Goal: Transaction & Acquisition: Book appointment/travel/reservation

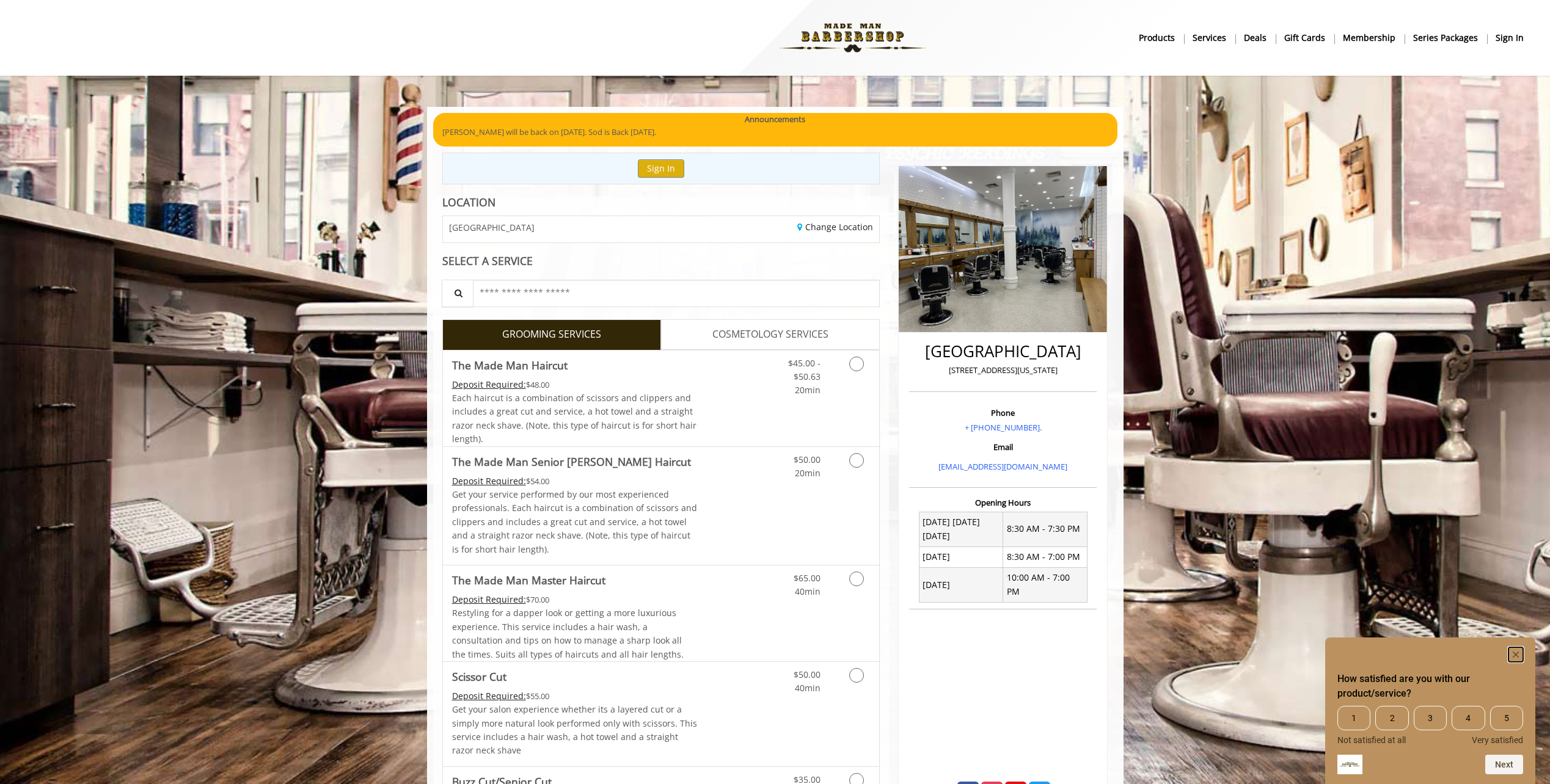
click at [1516, 652] on rect "Hide survey" at bounding box center [1516, 654] width 14 height 14
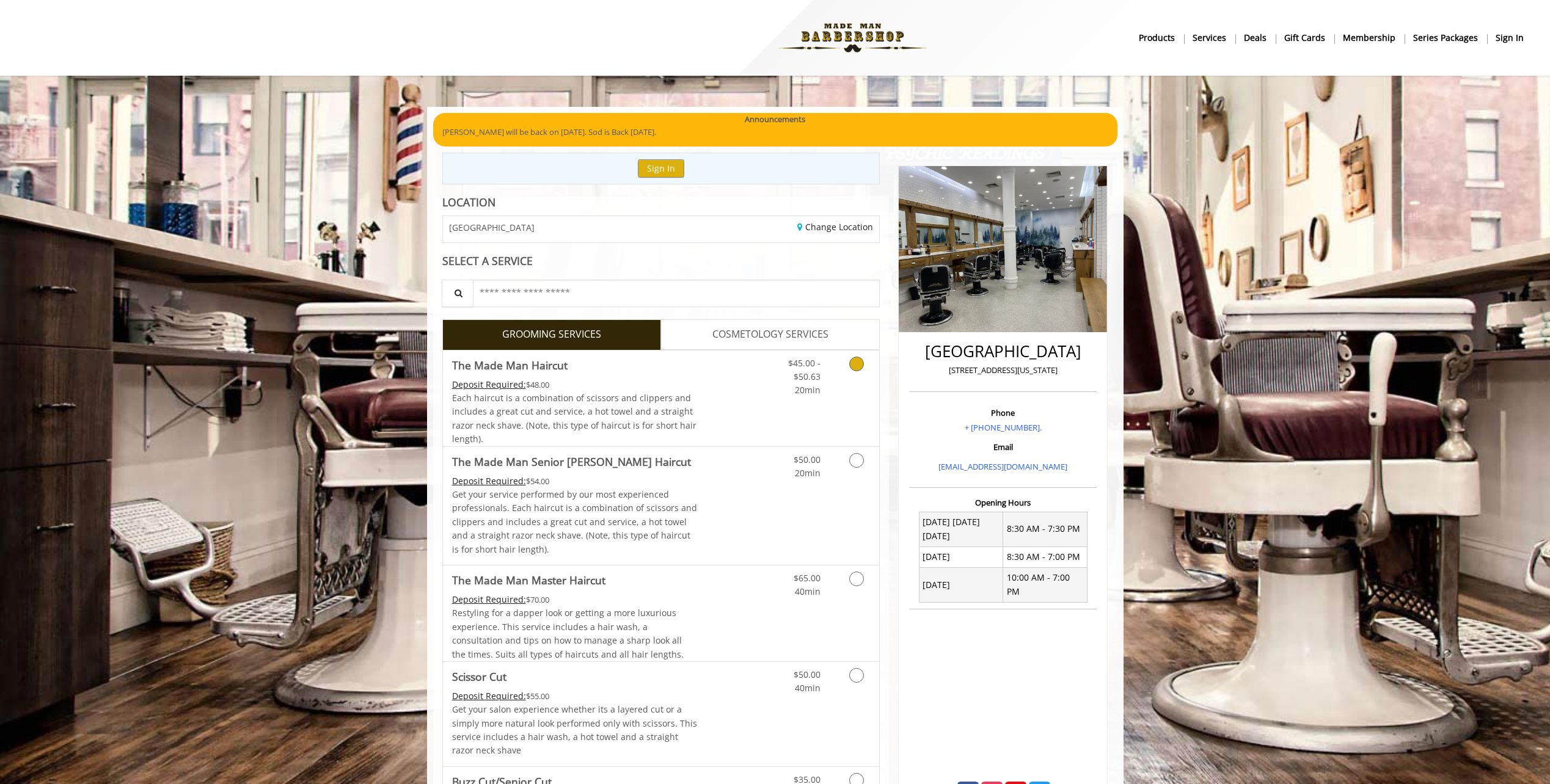
click at [855, 366] on icon "Grooming services" at bounding box center [857, 364] width 14 height 14
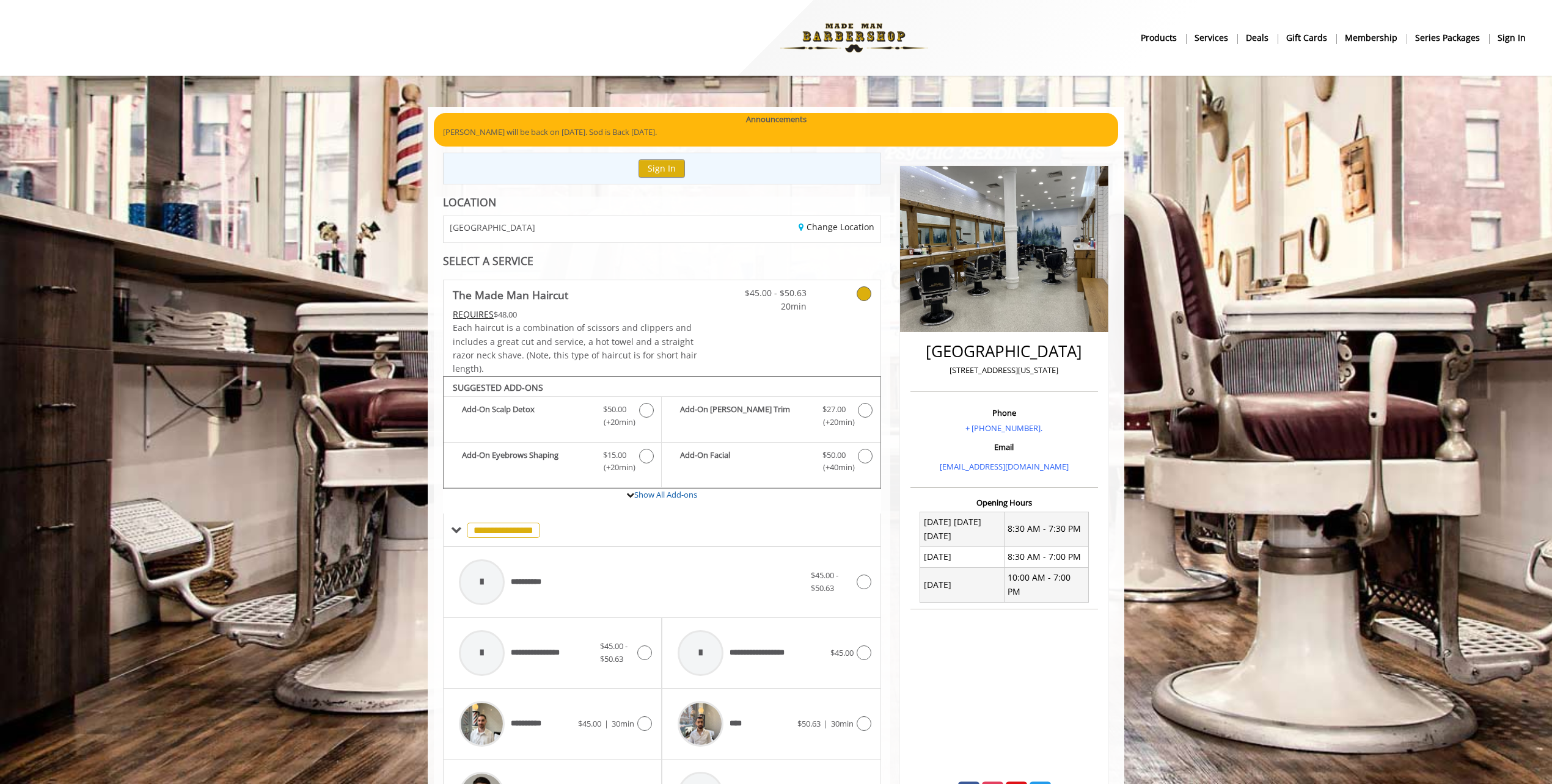
click at [584, 131] on p "[PERSON_NAME] will be back on [DATE]. Sod is Back [DATE]." at bounding box center [776, 132] width 666 height 13
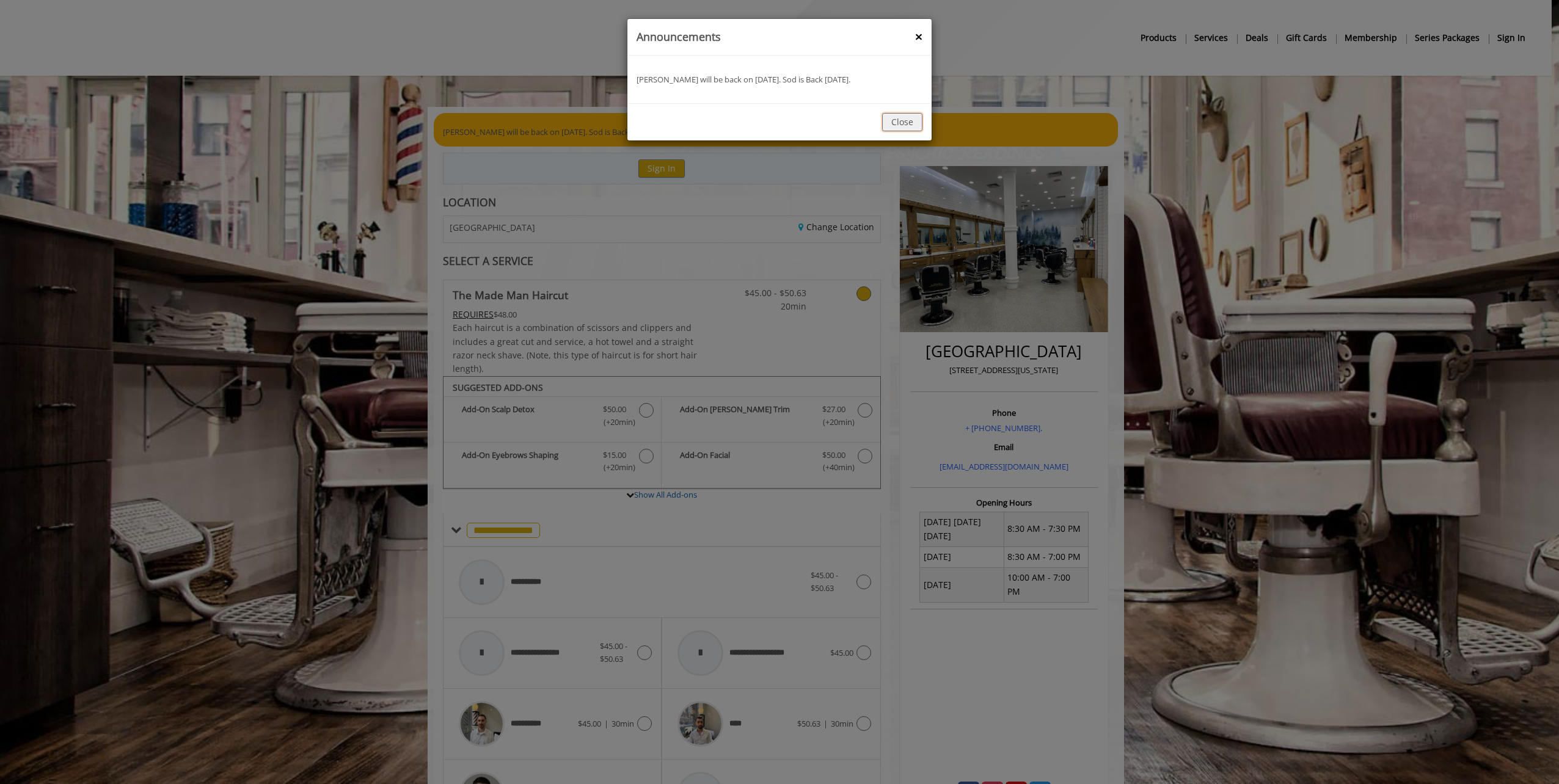
click at [896, 121] on button "Close" at bounding box center [902, 122] width 41 height 17
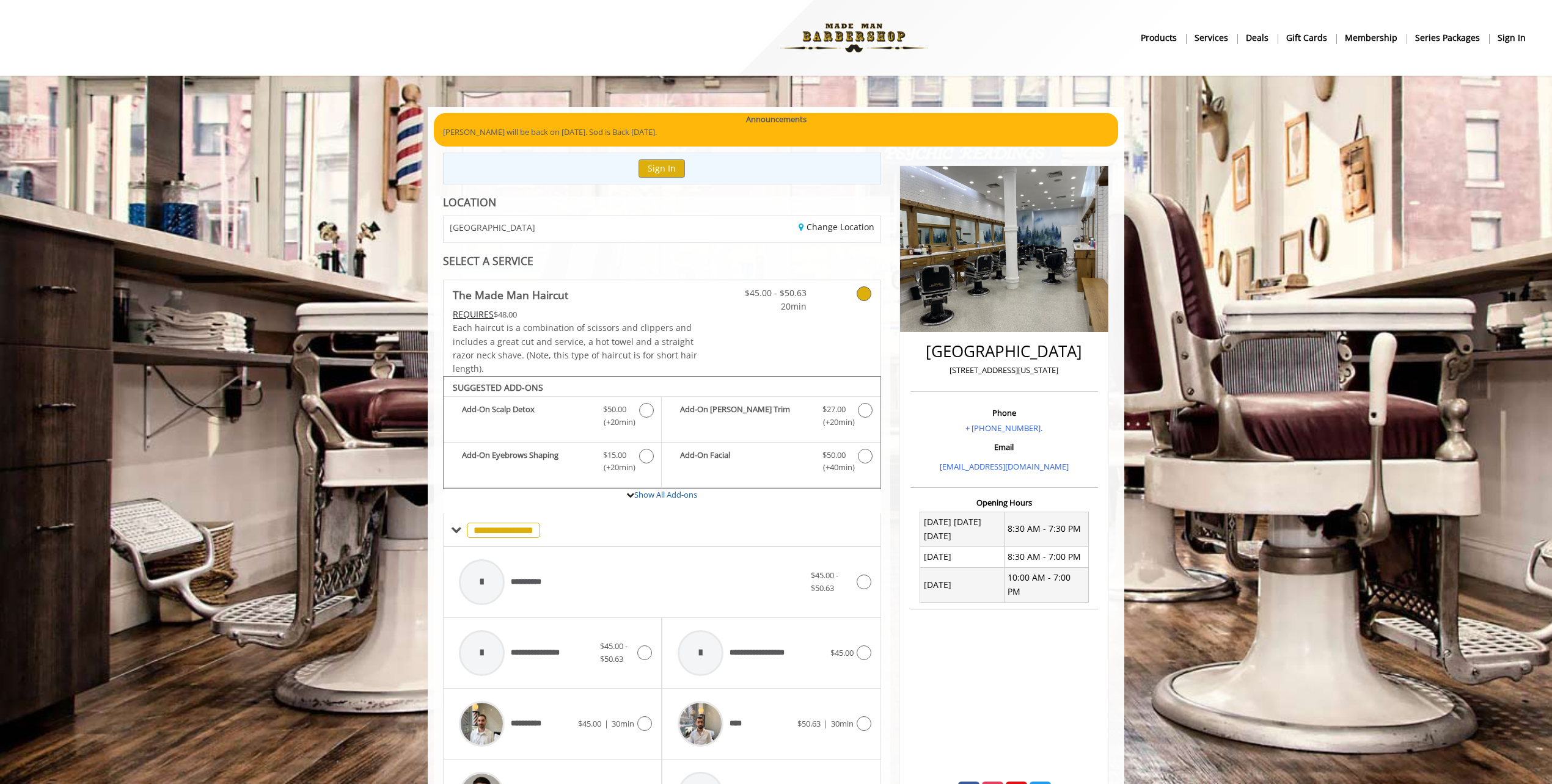
click at [848, 29] on img at bounding box center [854, 38] width 168 height 67
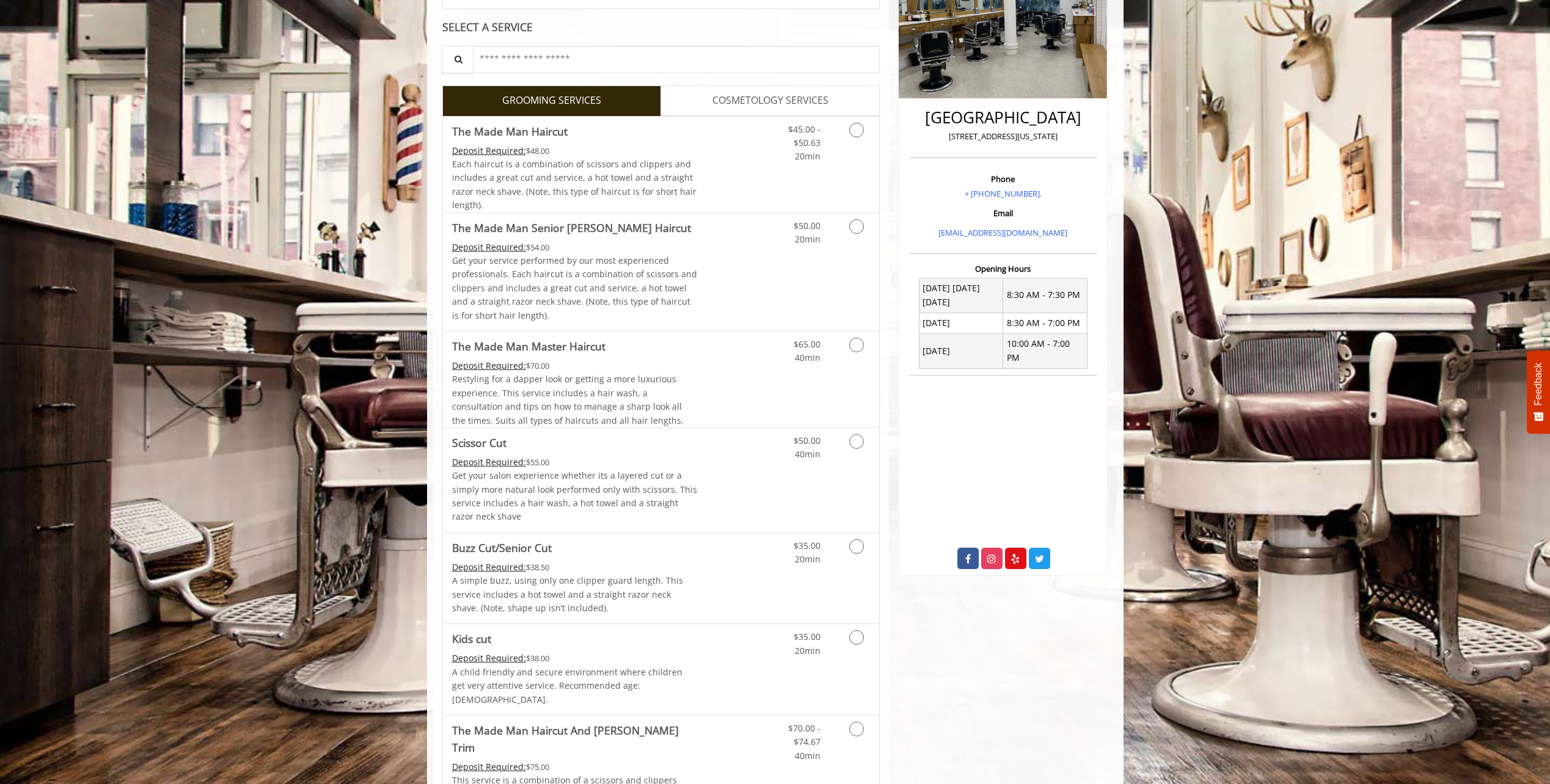
scroll to position [305, 0]
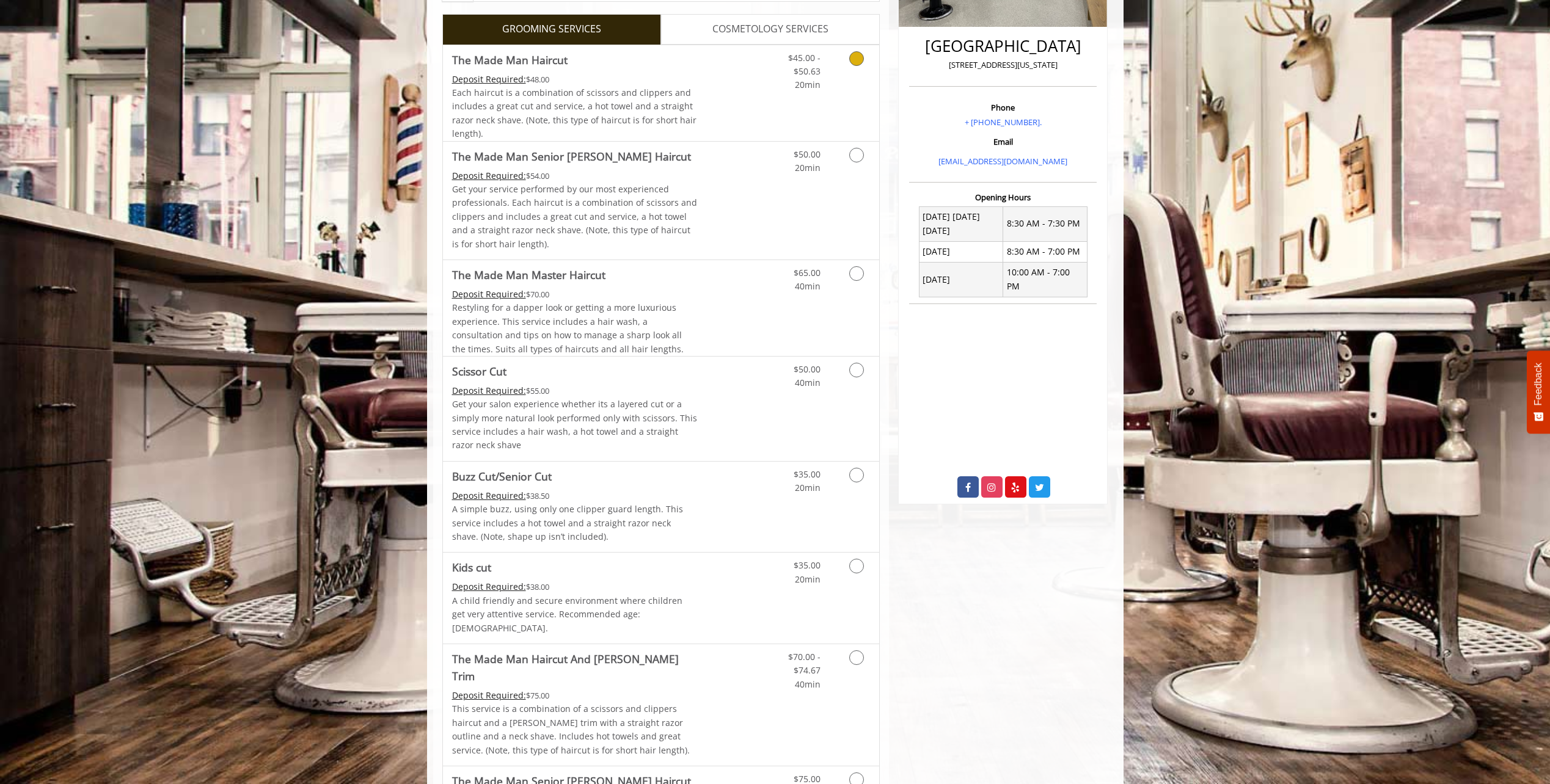
click at [857, 55] on icon "Grooming services" at bounding box center [857, 59] width 14 height 14
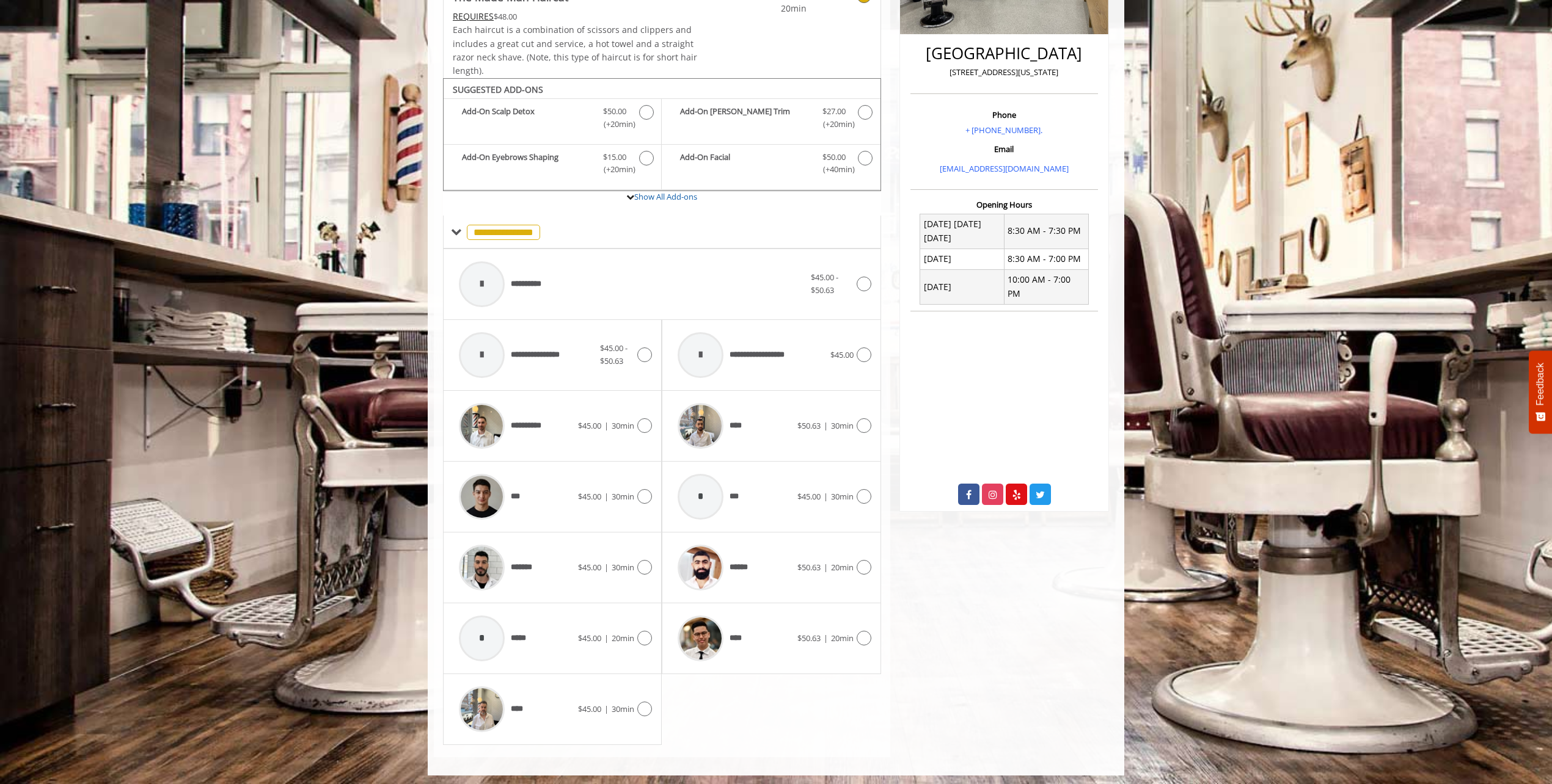
scroll to position [302, 0]
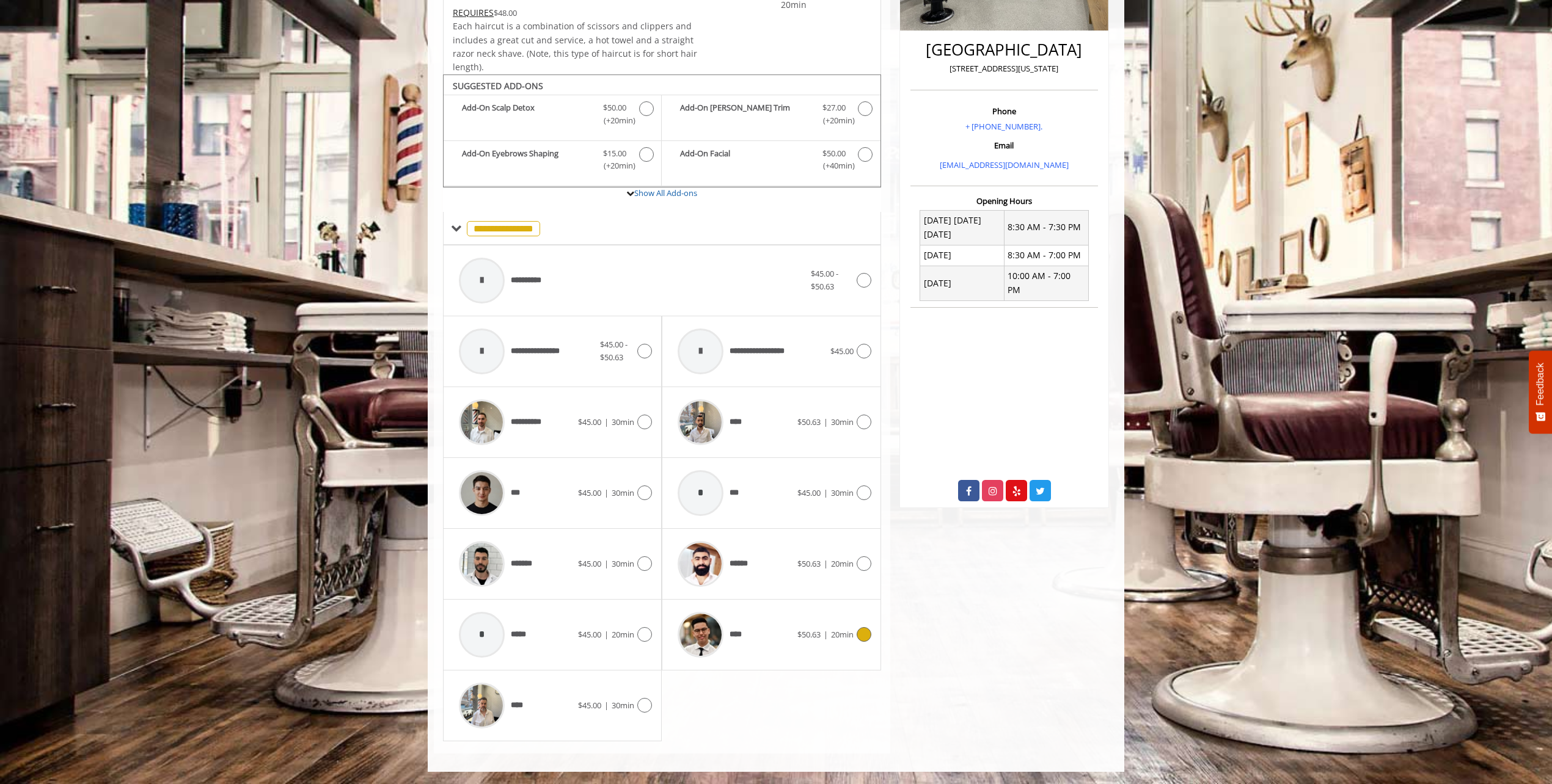
click at [864, 636] on icon at bounding box center [864, 634] width 14 height 14
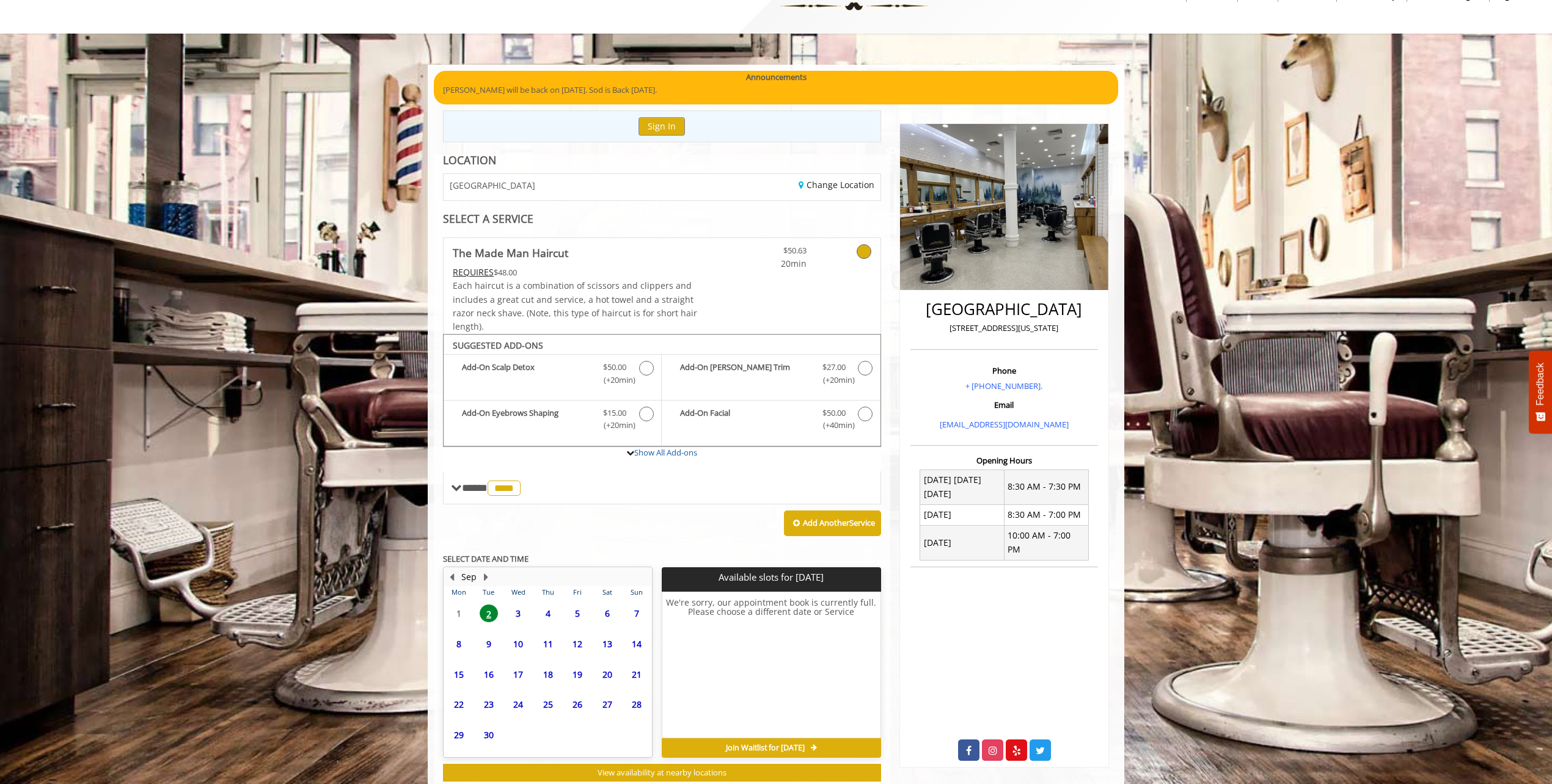
scroll to position [76, 0]
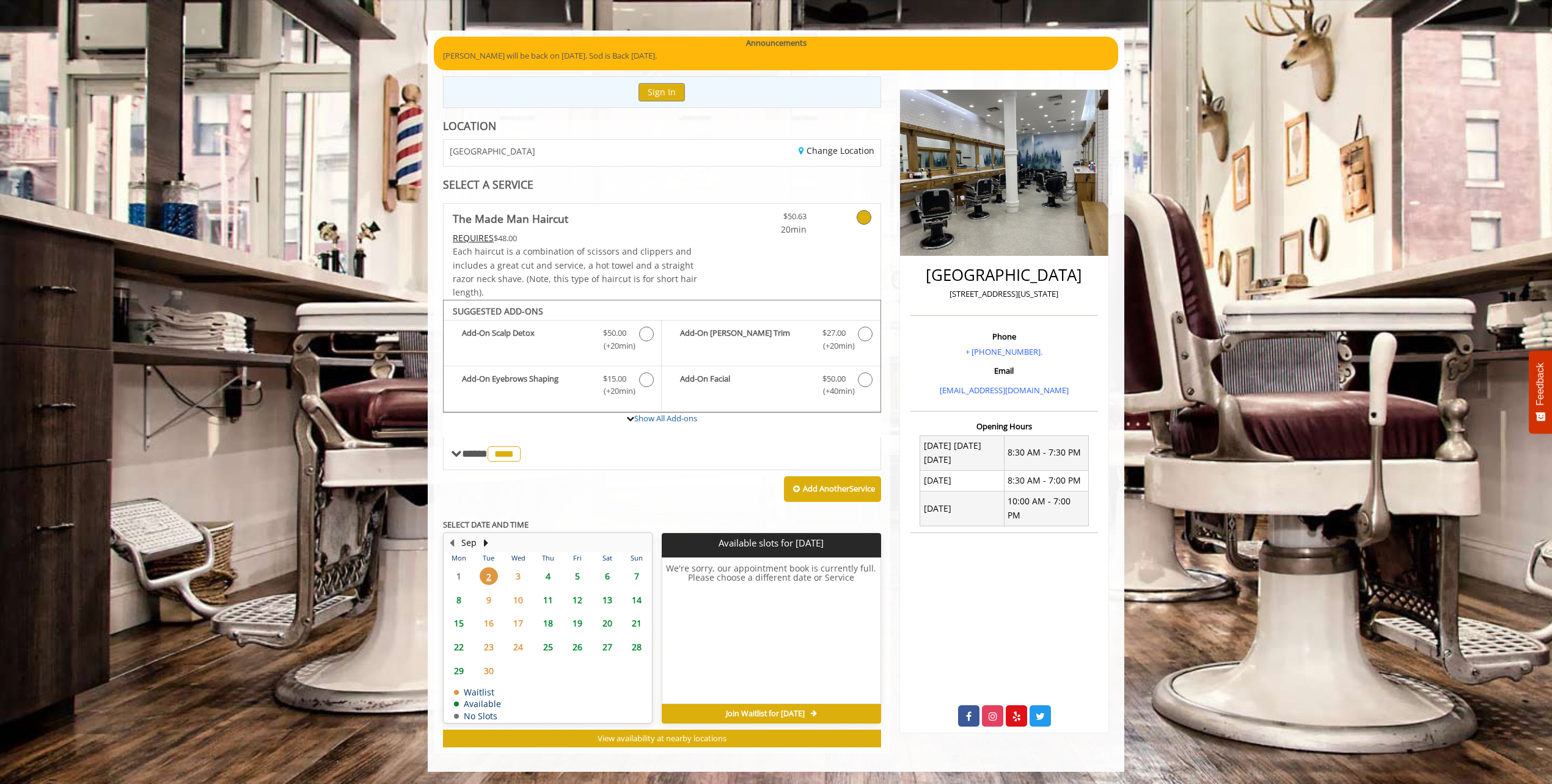
click at [518, 577] on span "3" at bounding box center [518, 576] width 18 height 17
click at [545, 576] on span "4" at bounding box center [548, 576] width 18 height 17
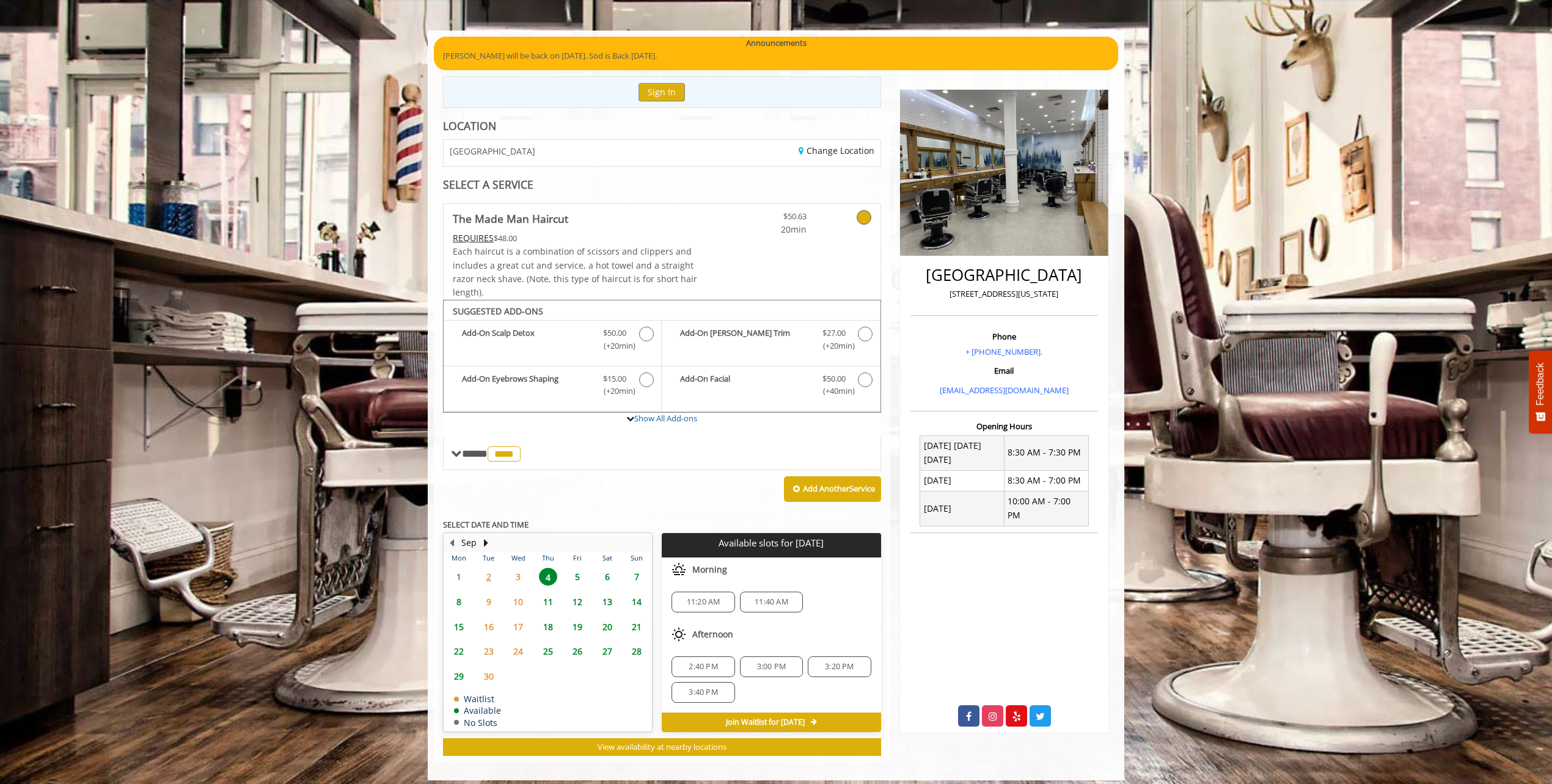
scroll to position [85, 0]
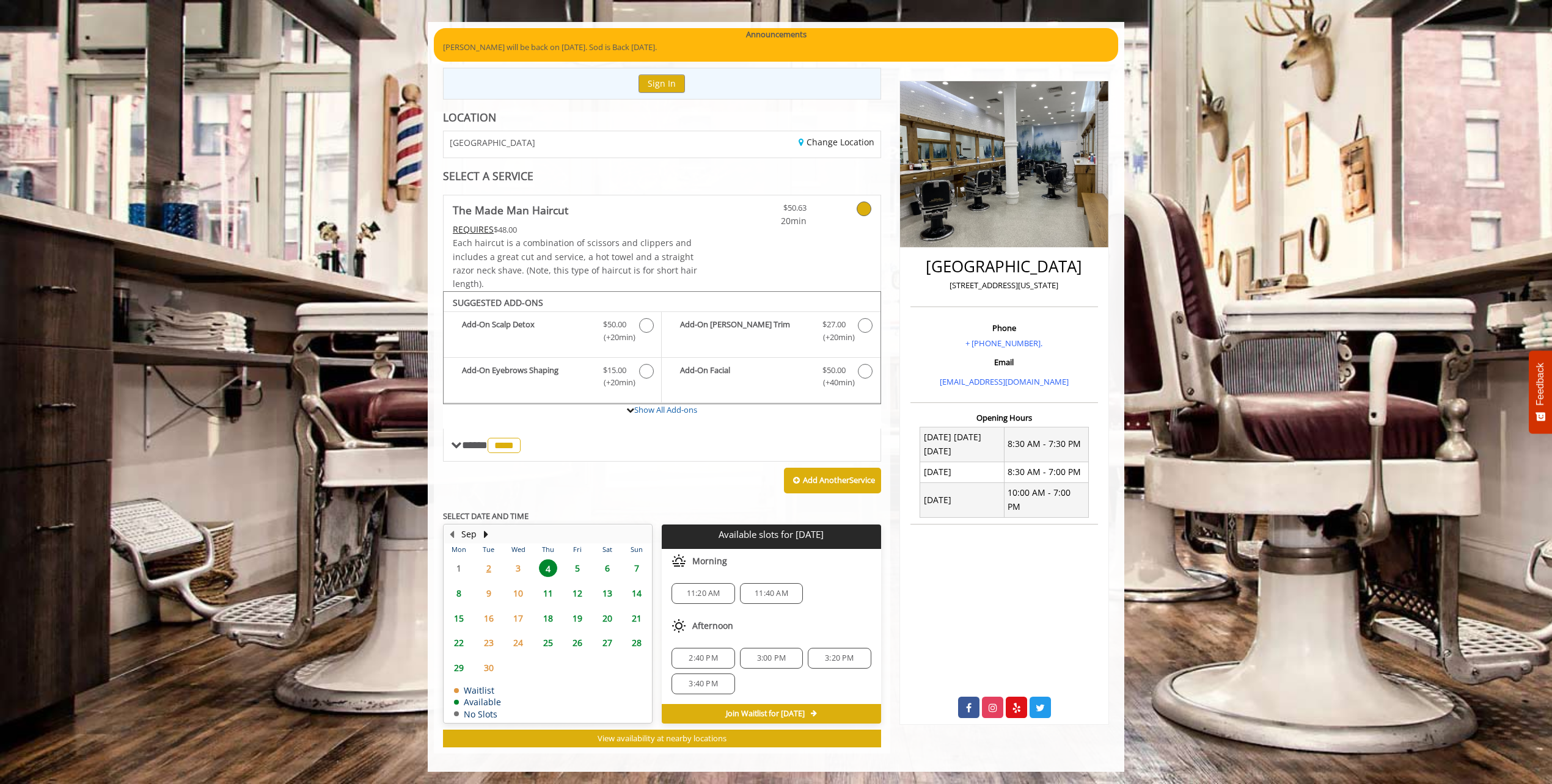
click at [522, 568] on span "3" at bounding box center [518, 568] width 18 height 17
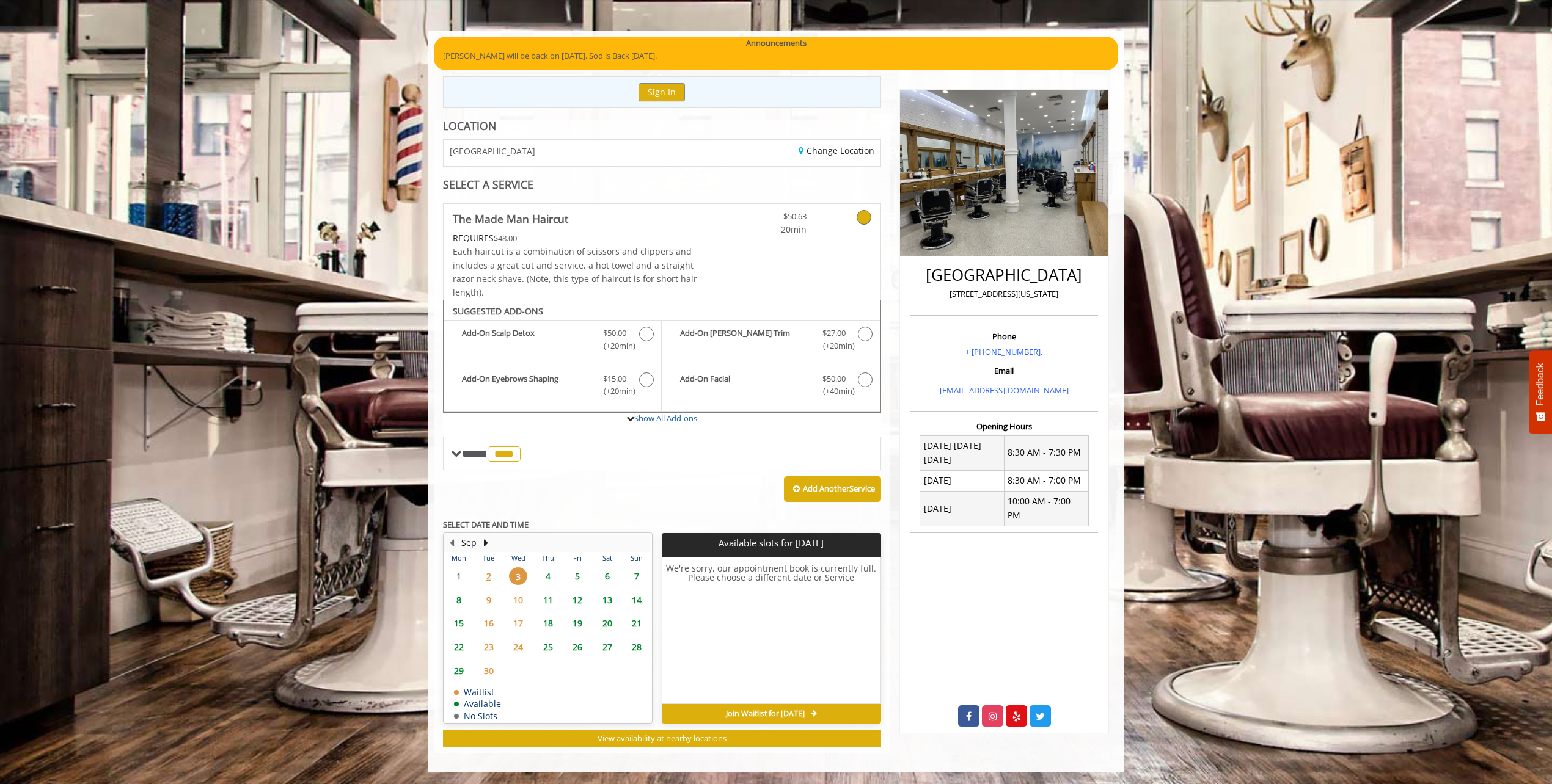
click at [487, 575] on span "2" at bounding box center [488, 576] width 18 height 17
click at [519, 577] on span "3" at bounding box center [518, 576] width 18 height 17
click at [547, 578] on span "4" at bounding box center [548, 576] width 18 height 17
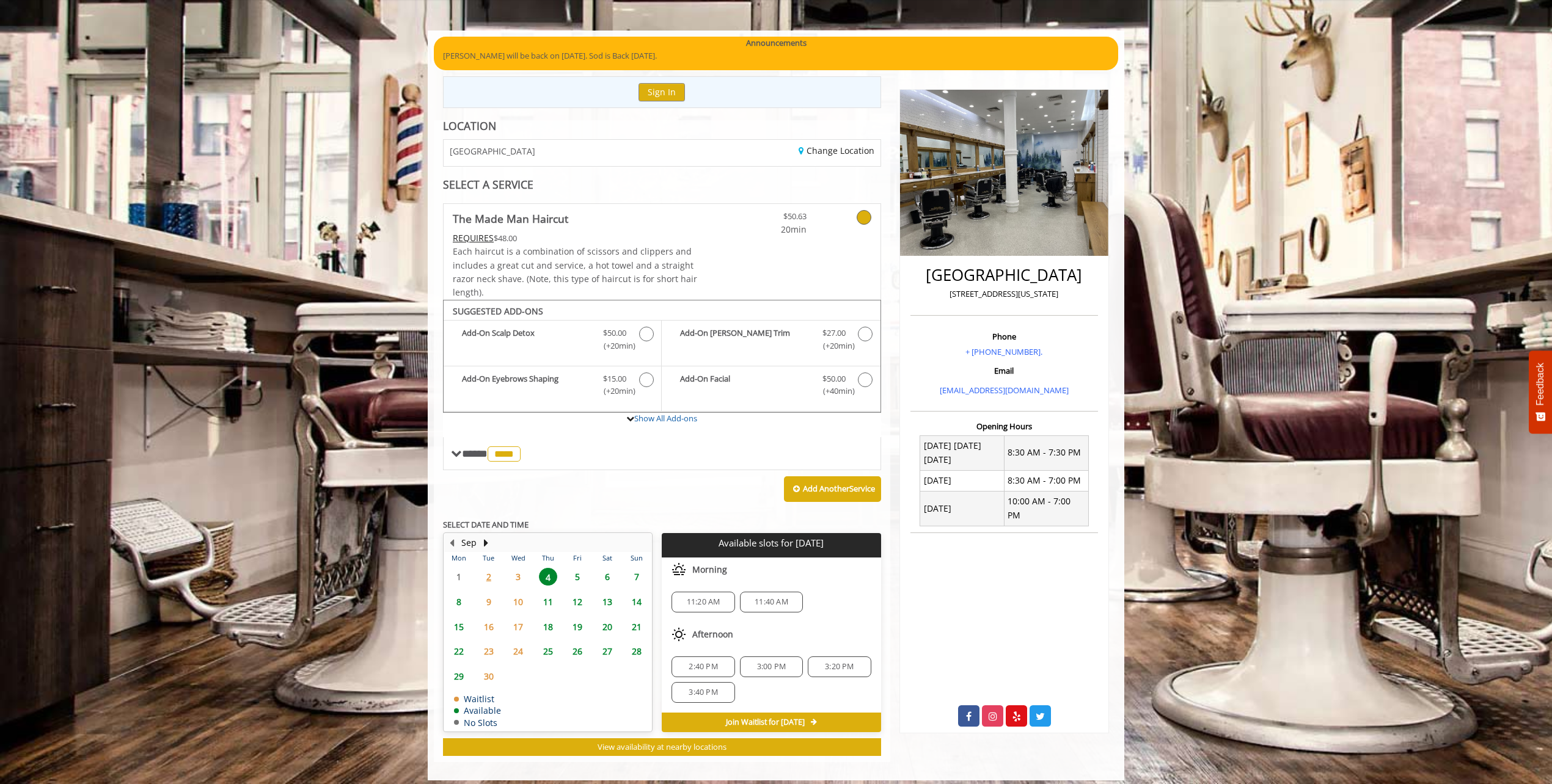
scroll to position [85, 0]
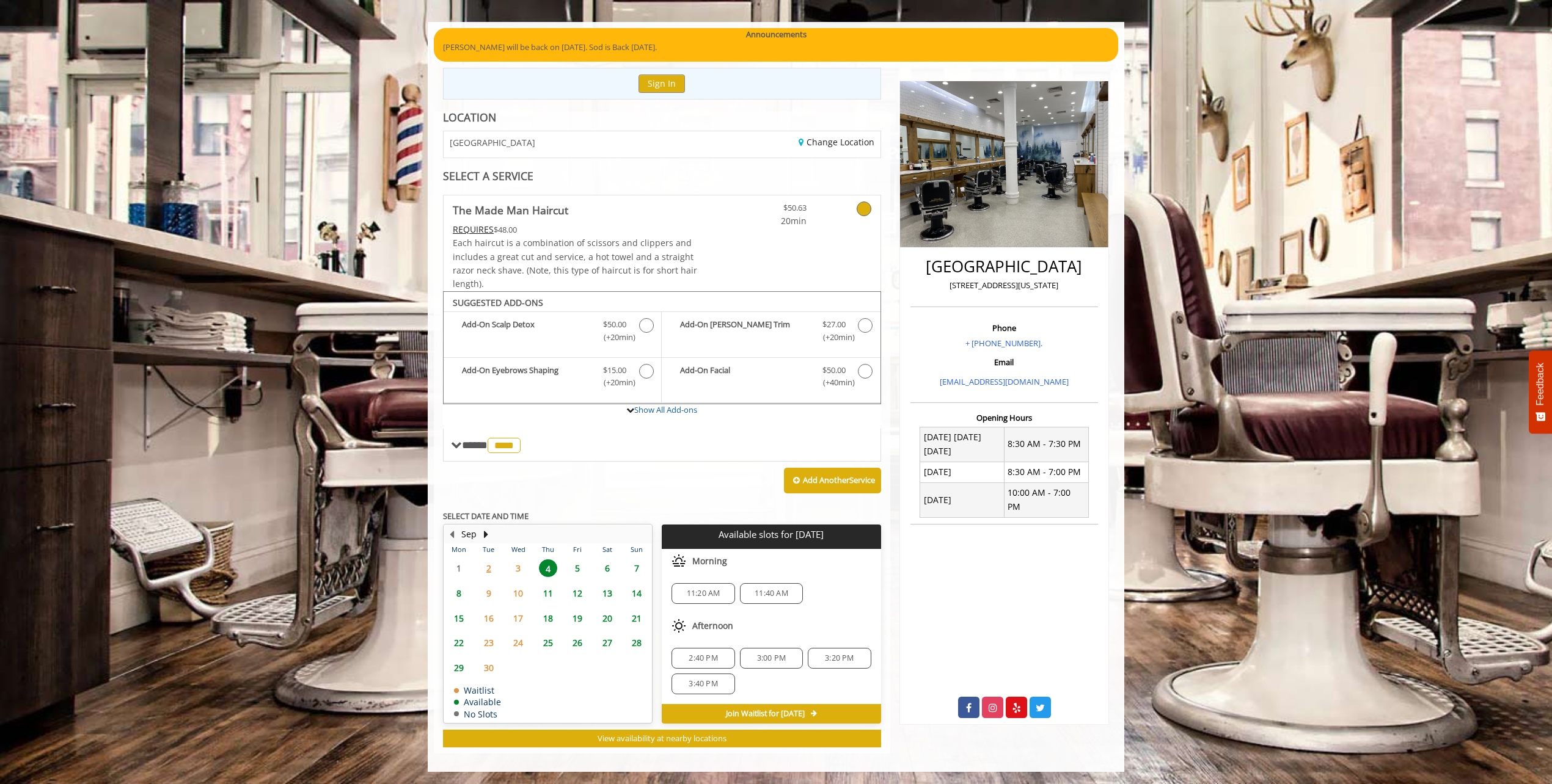
click at [577, 568] on span "5" at bounding box center [577, 568] width 18 height 17
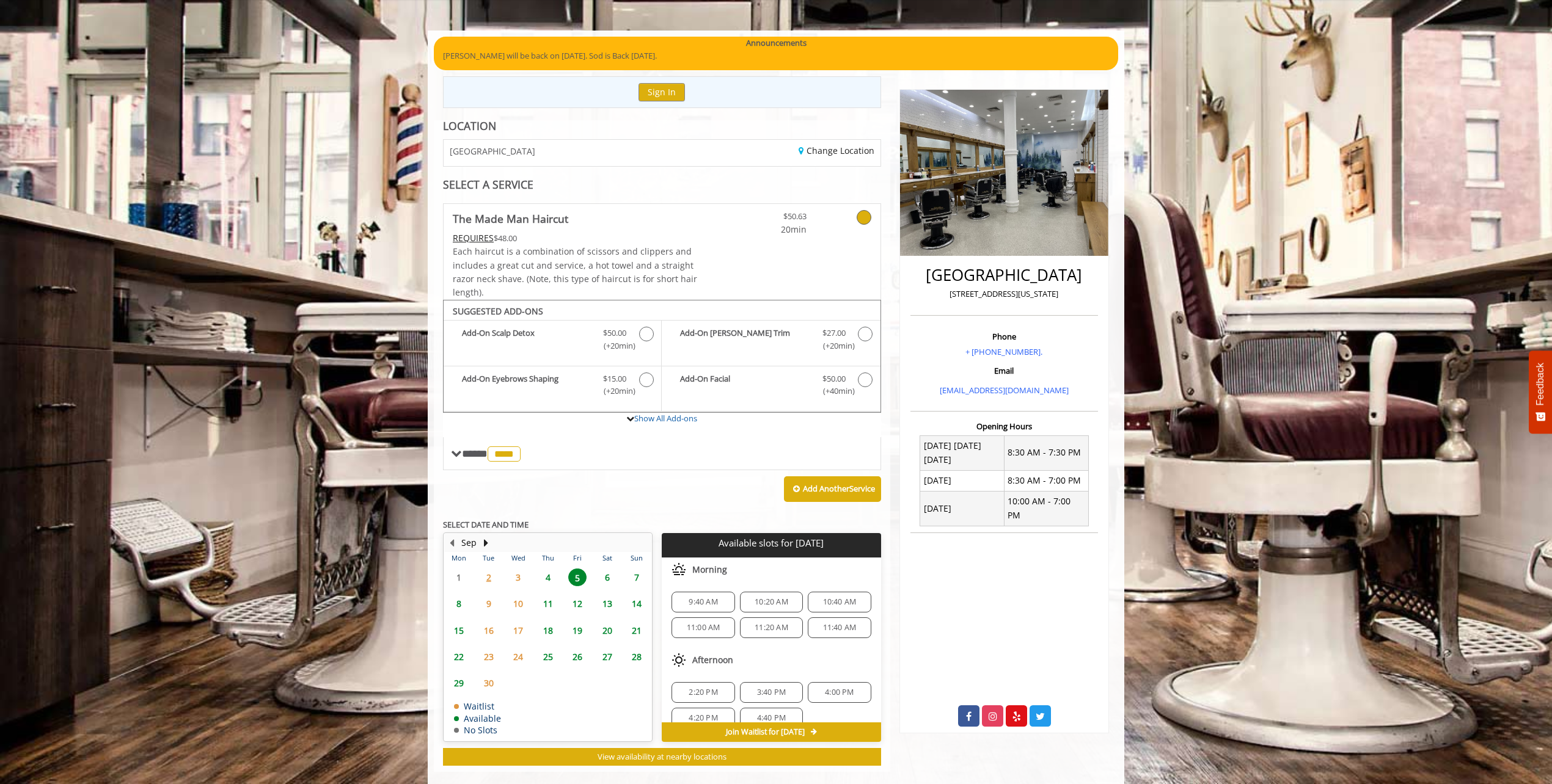
scroll to position [95, 0]
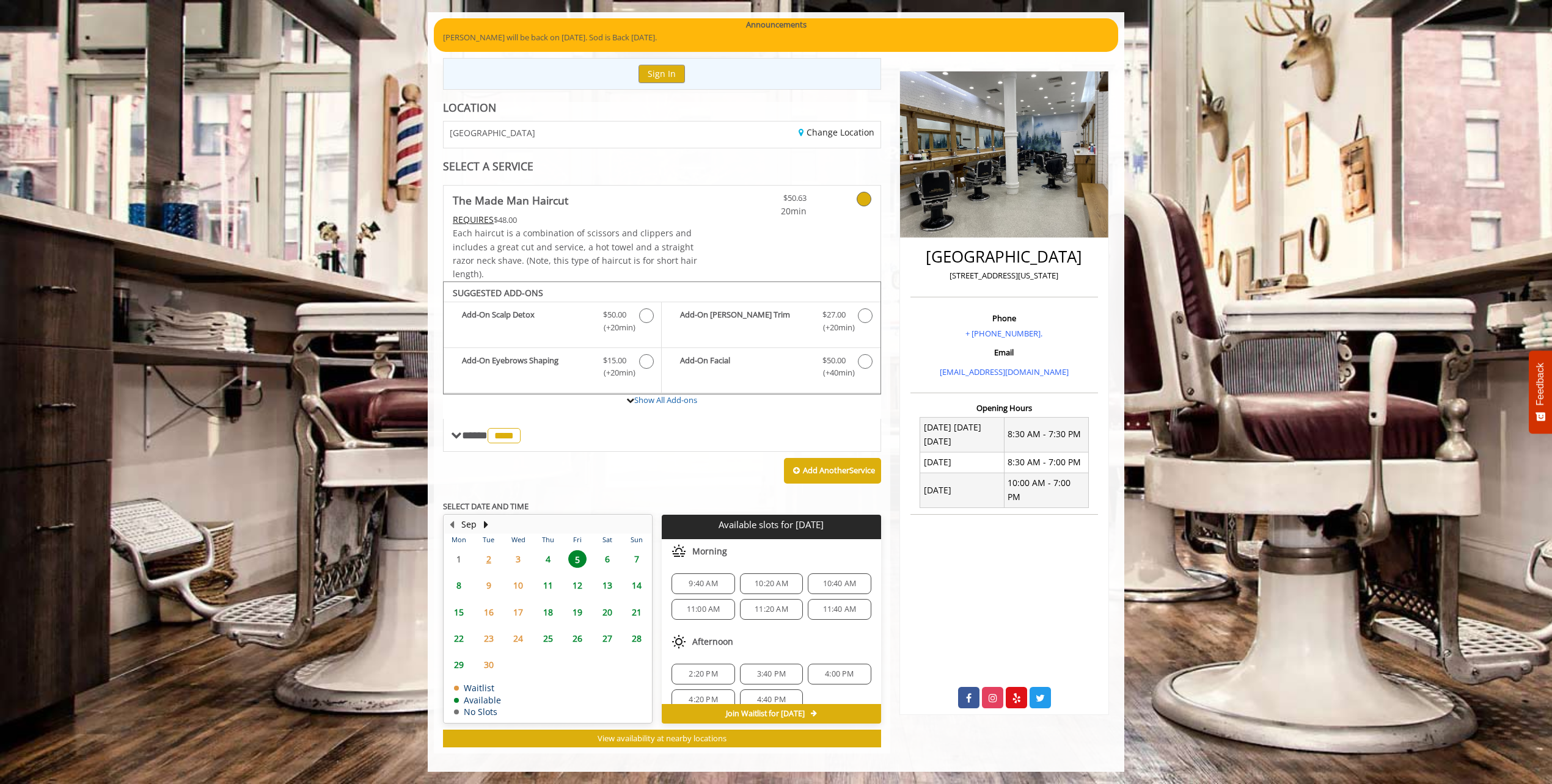
click at [546, 557] on span "4" at bounding box center [548, 559] width 18 height 17
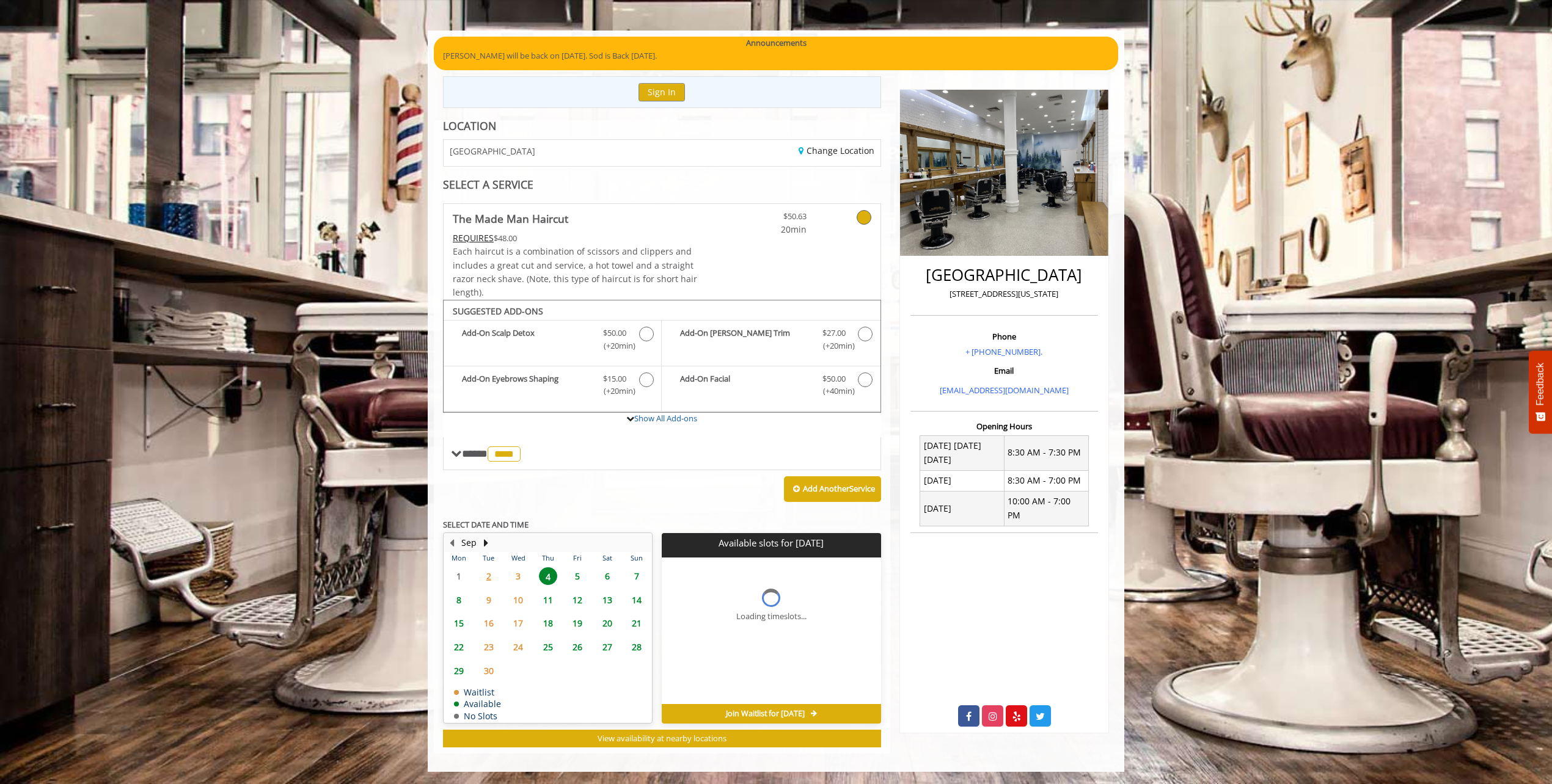
scroll to position [85, 0]
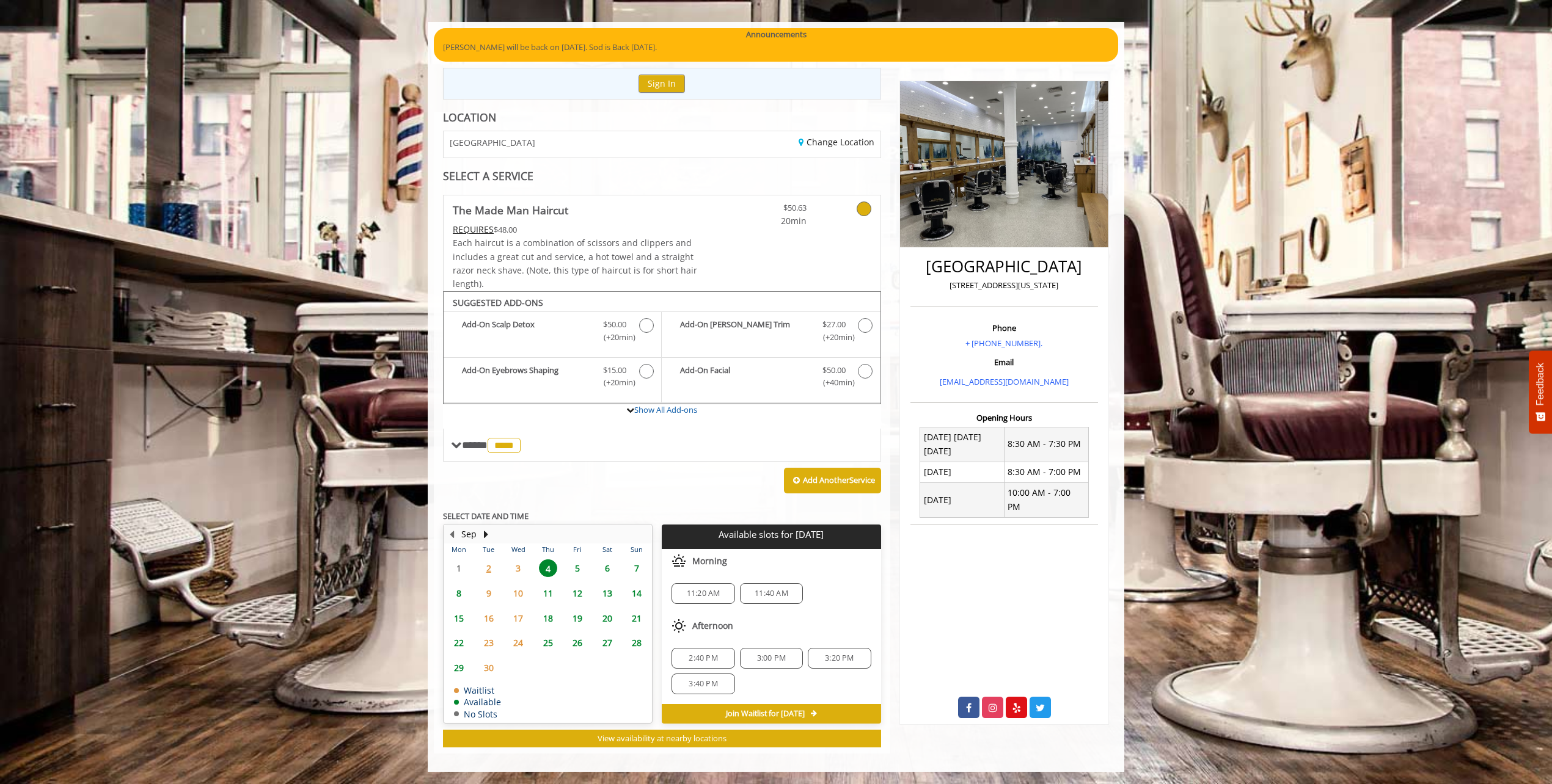
click at [519, 568] on span "3" at bounding box center [518, 568] width 18 height 17
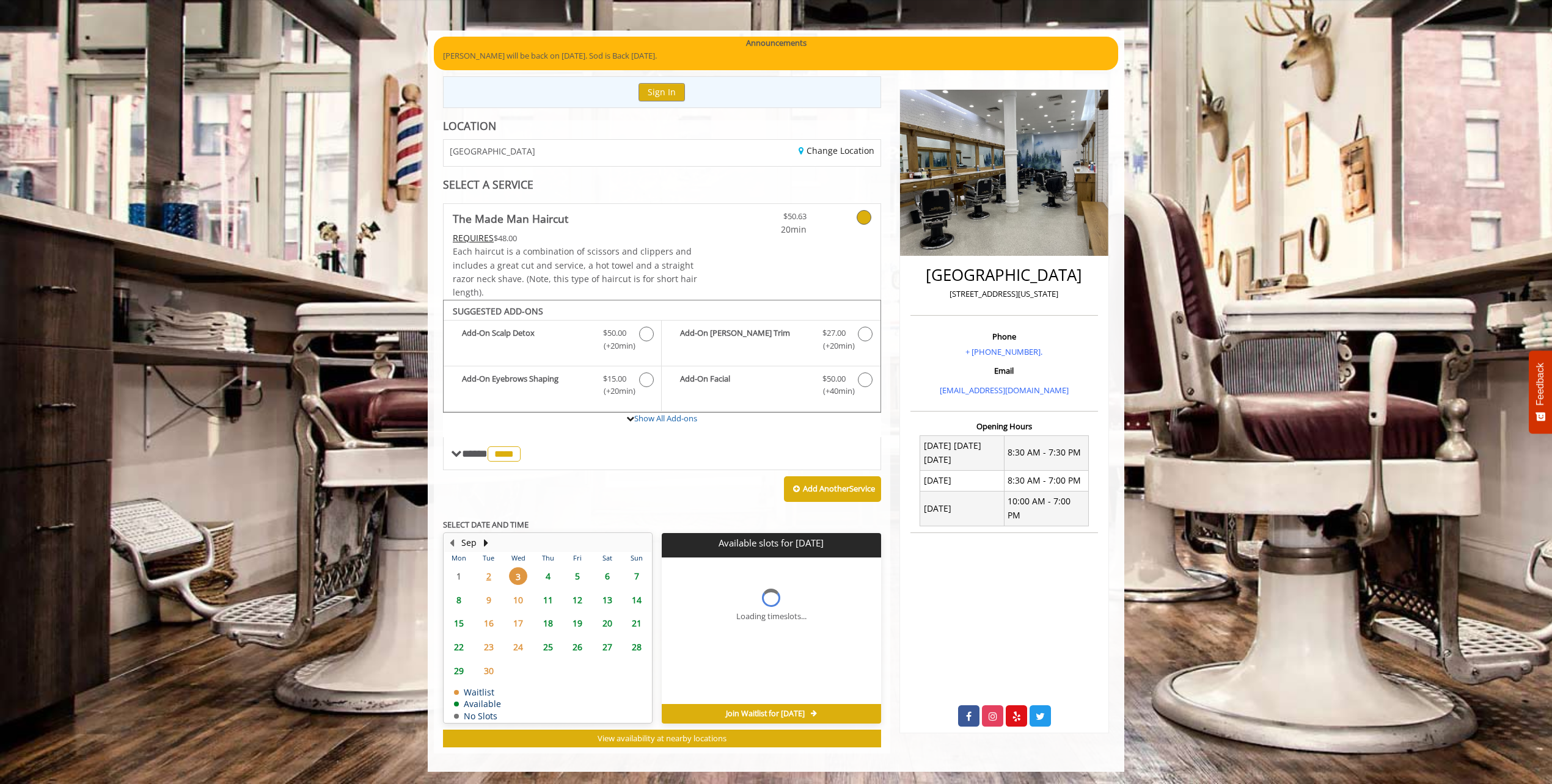
scroll to position [76, 0]
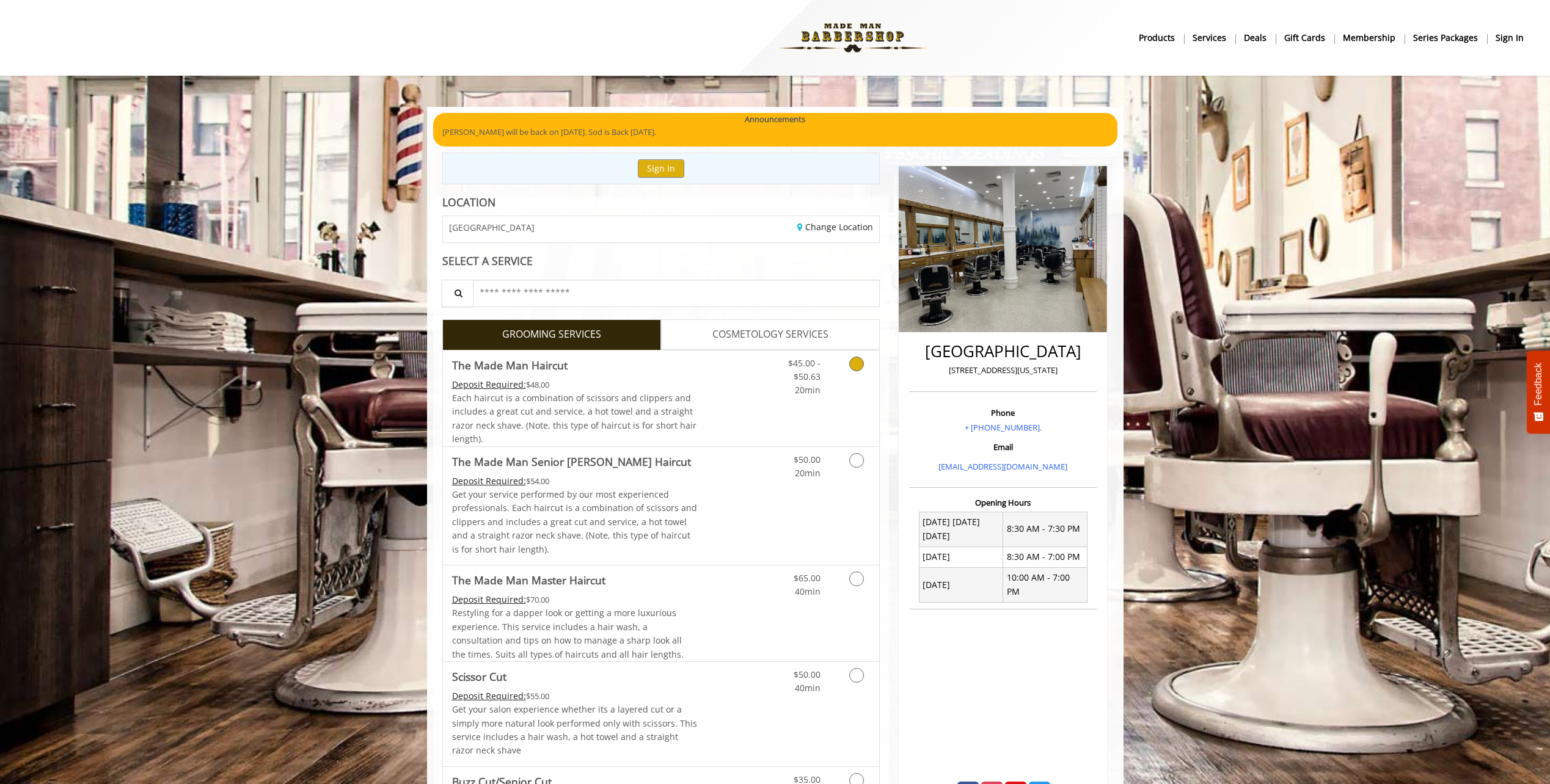
click at [863, 362] on icon "Grooming services" at bounding box center [857, 364] width 14 height 14
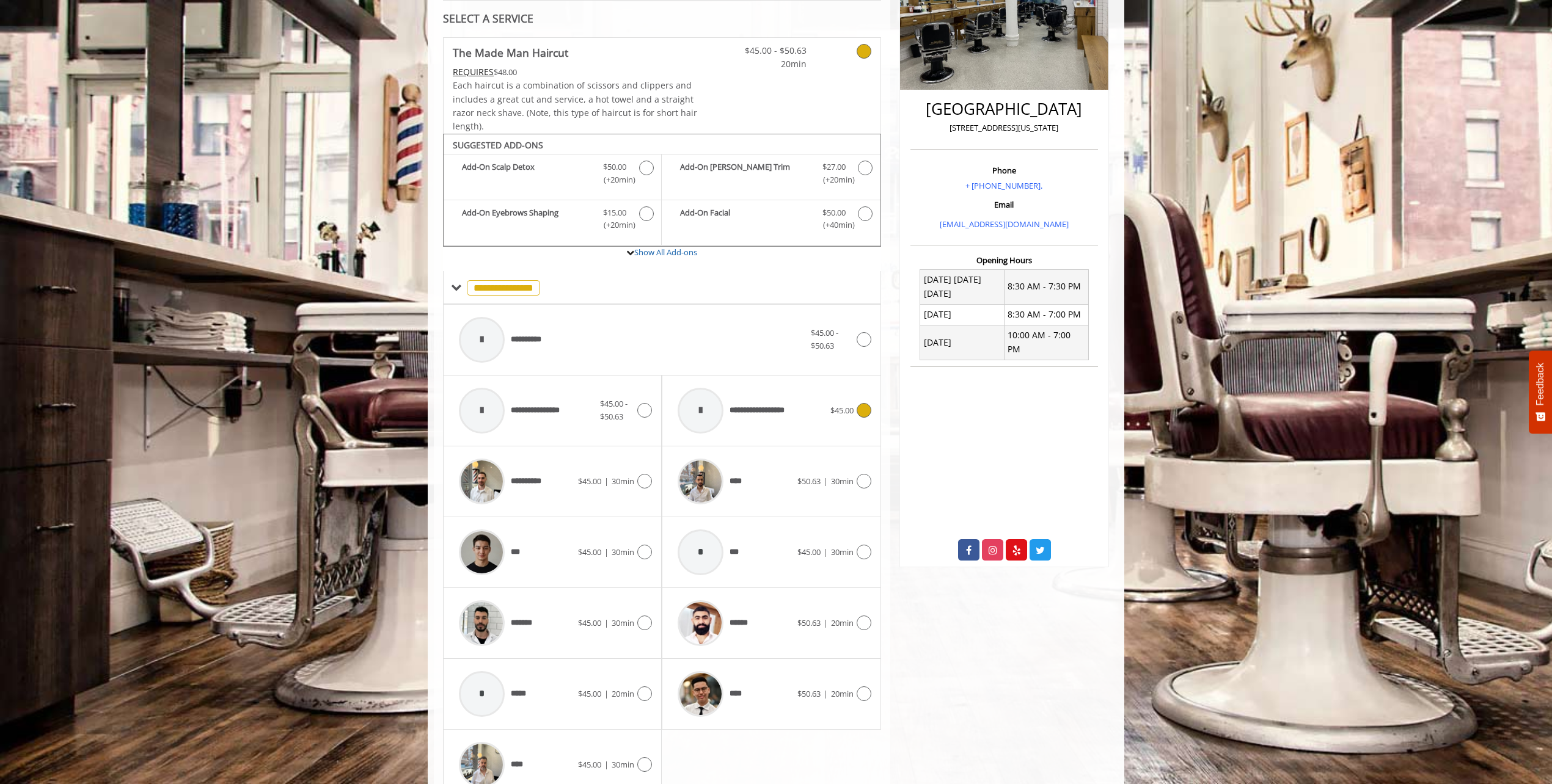
scroll to position [302, 0]
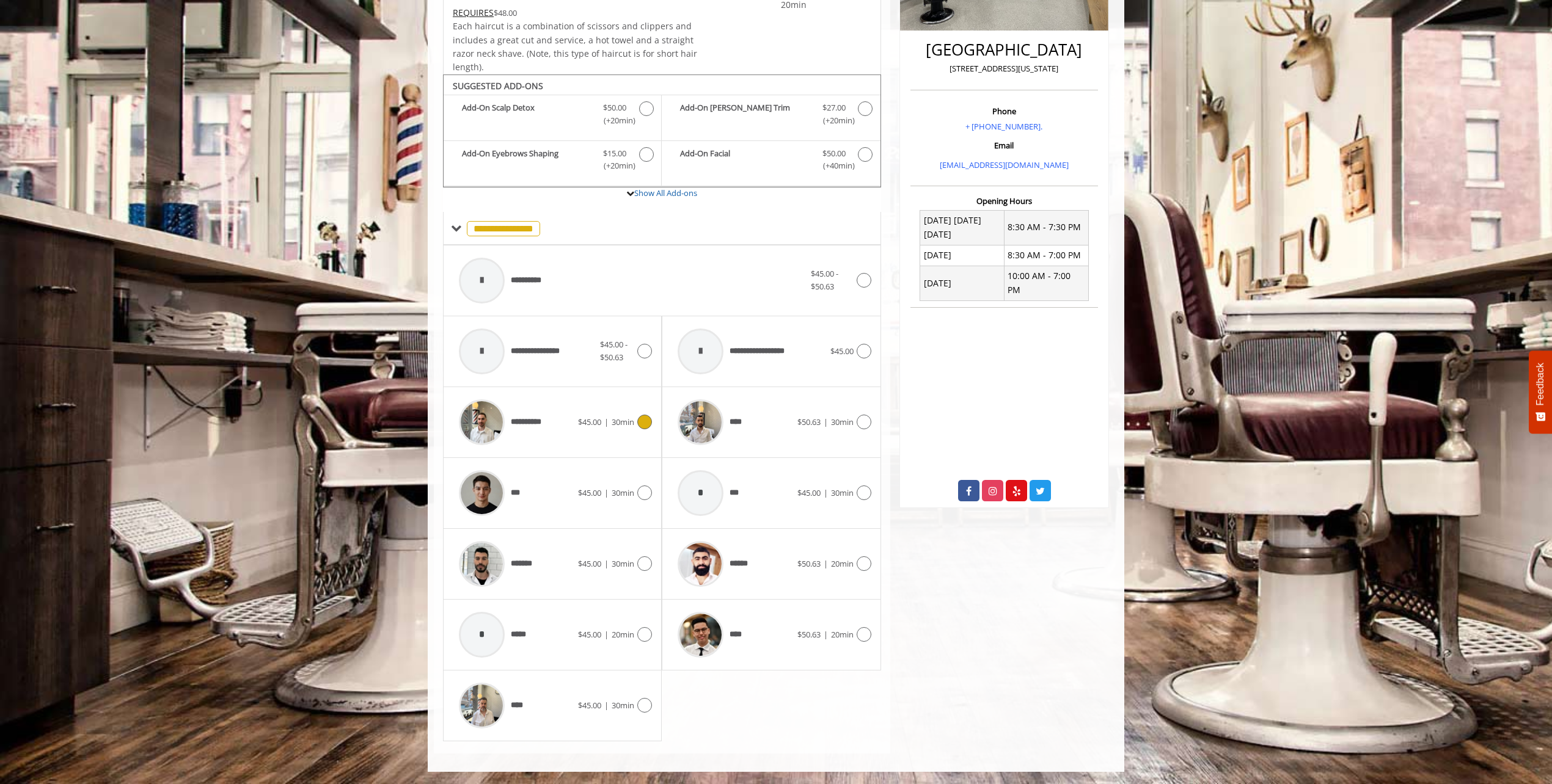
click at [470, 424] on img at bounding box center [482, 422] width 46 height 46
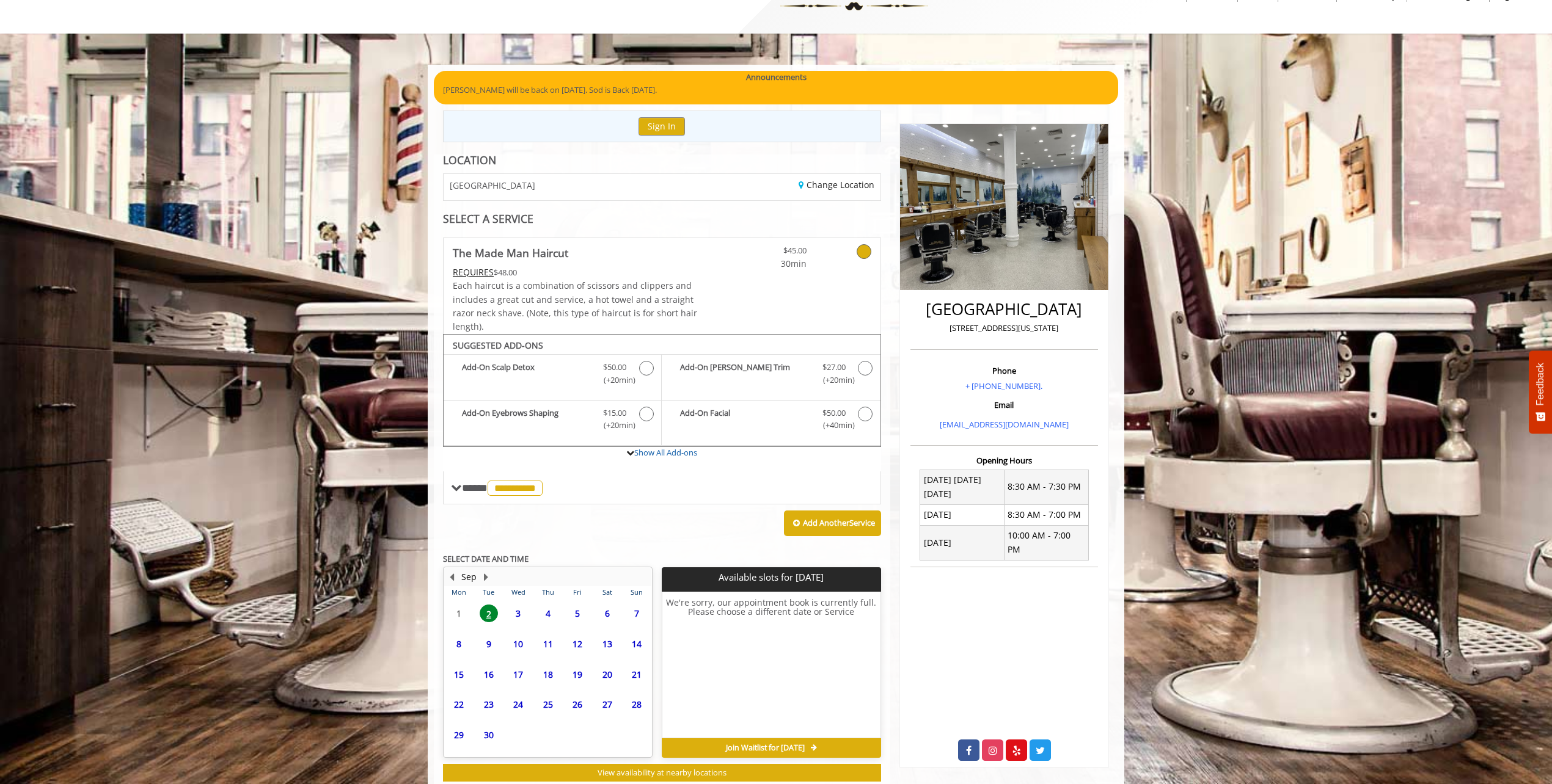
scroll to position [76, 0]
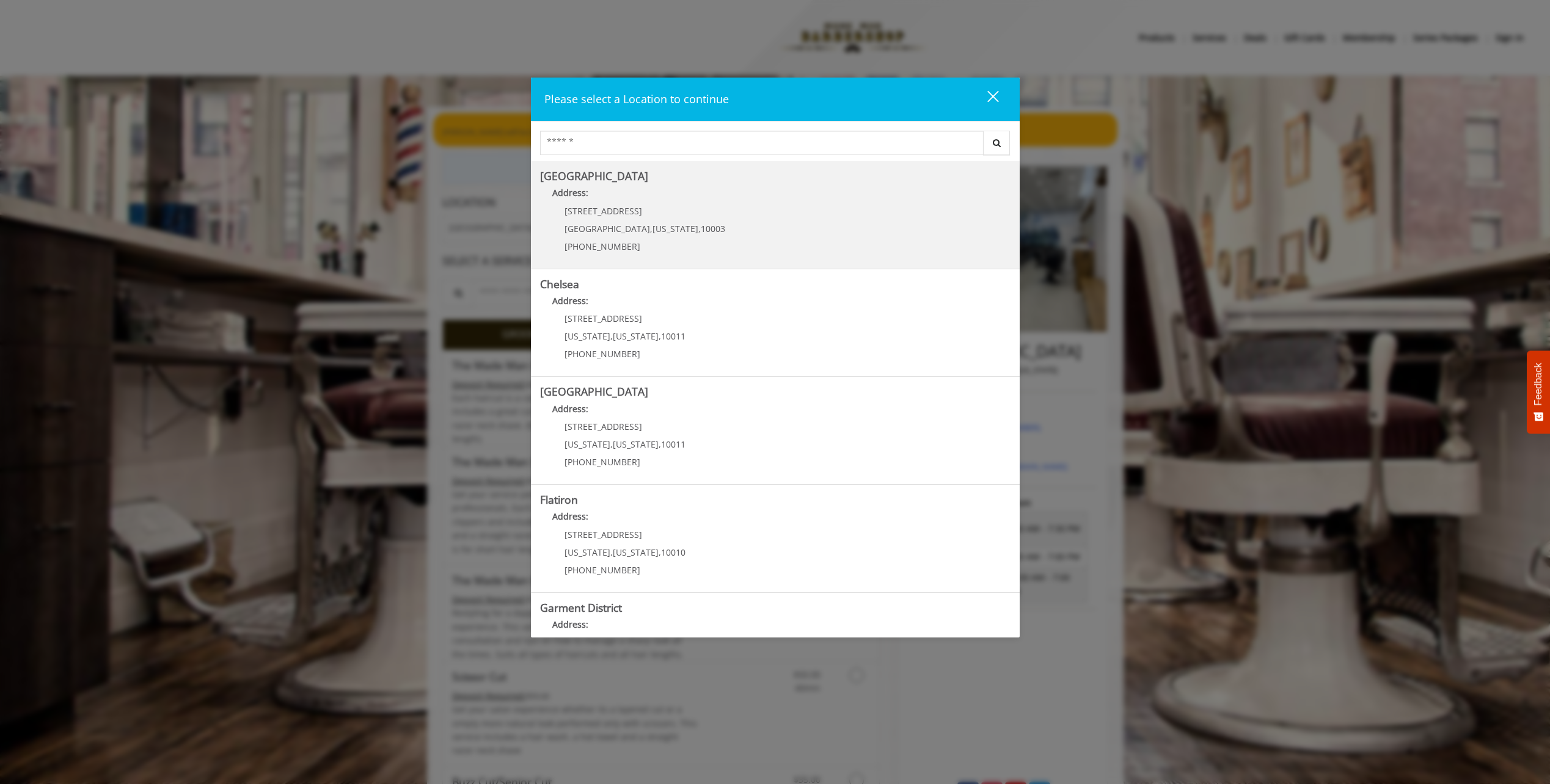
click at [598, 238] on div "60 E 8th St Manhattan , New York , 10003 (212) 598-1840" at bounding box center [636, 232] width 191 height 53
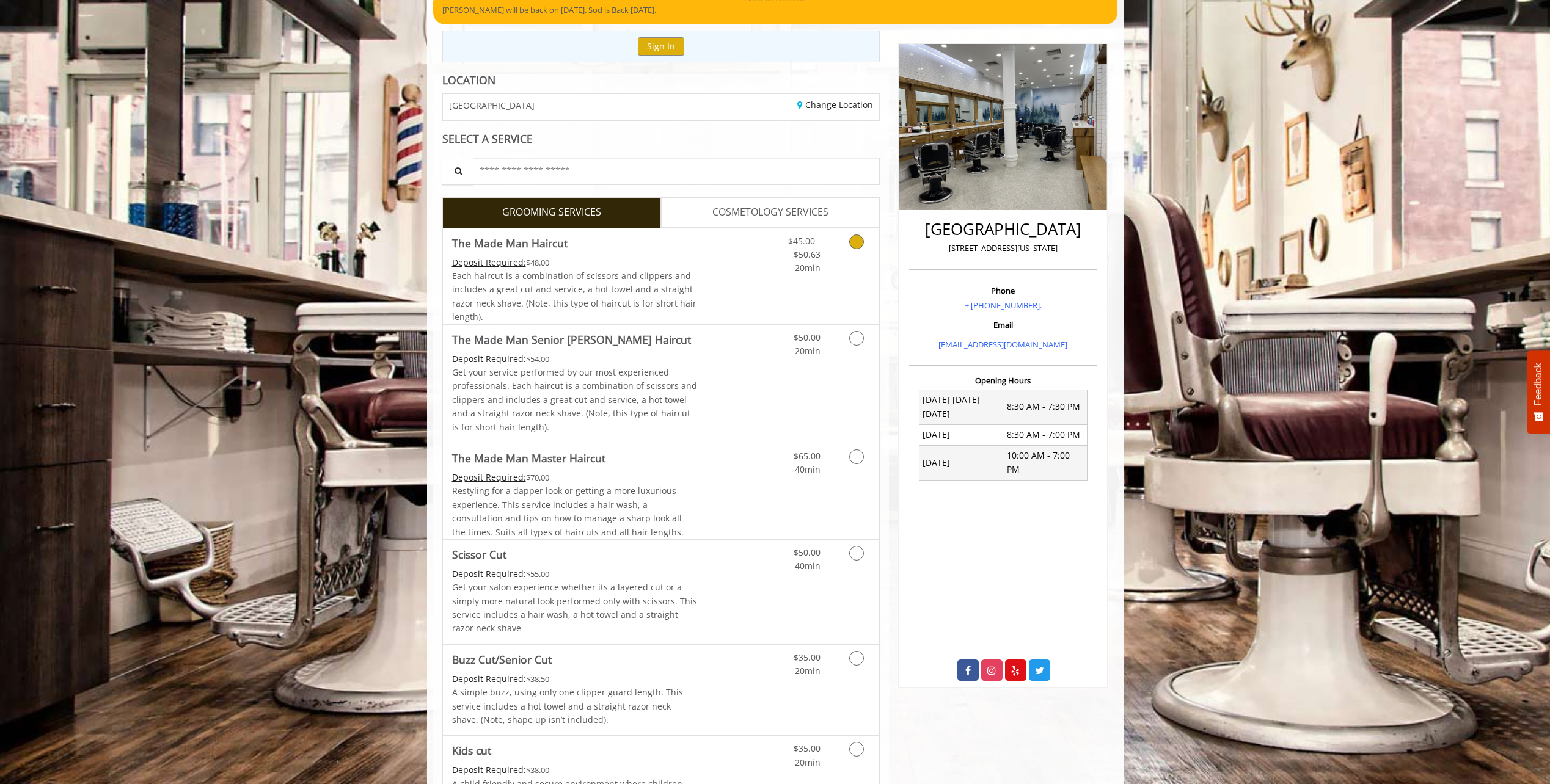
click at [824, 254] on div "$45.00 - $50.63 20min" at bounding box center [795, 252] width 69 height 47
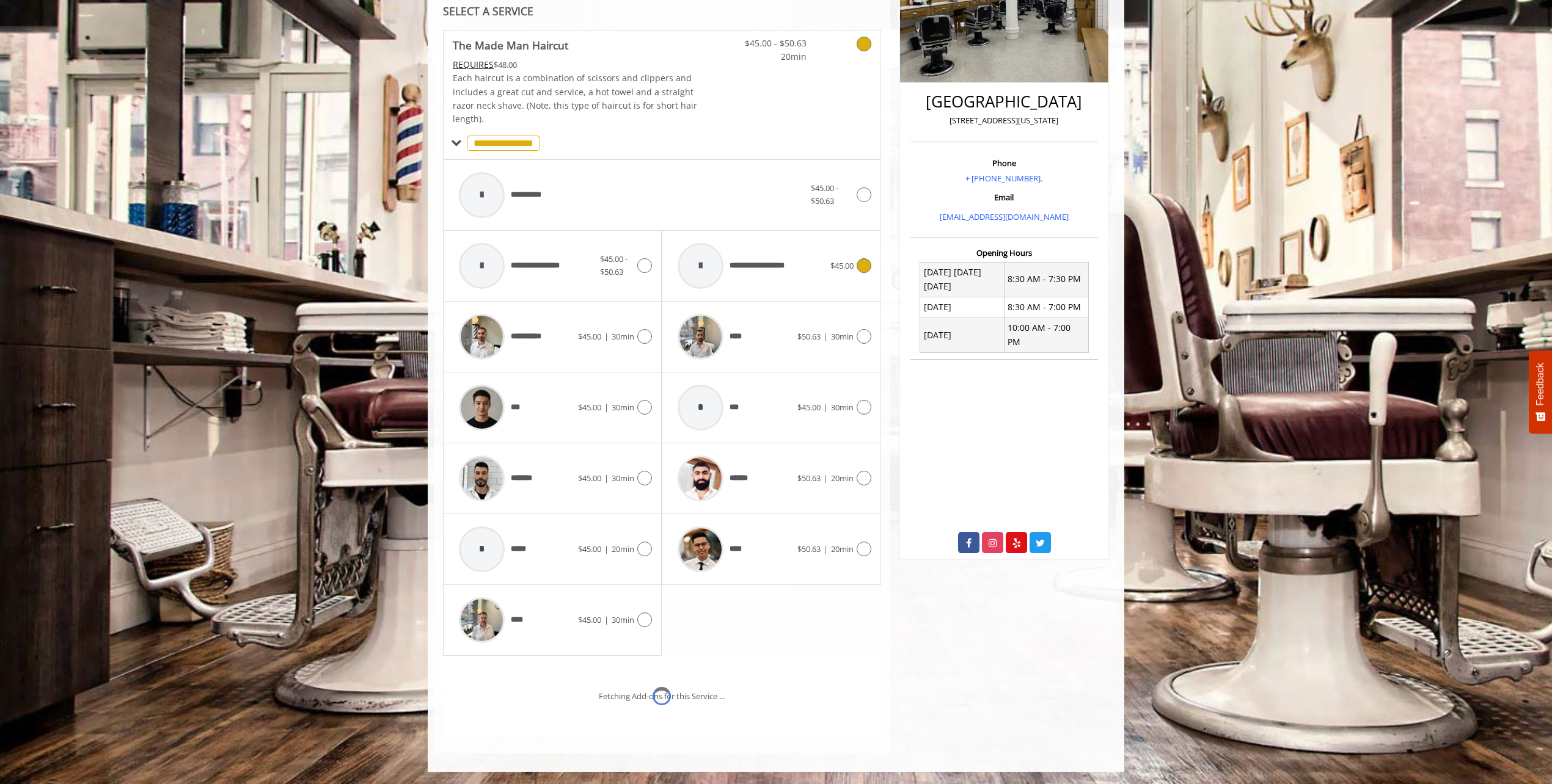
scroll to position [302, 0]
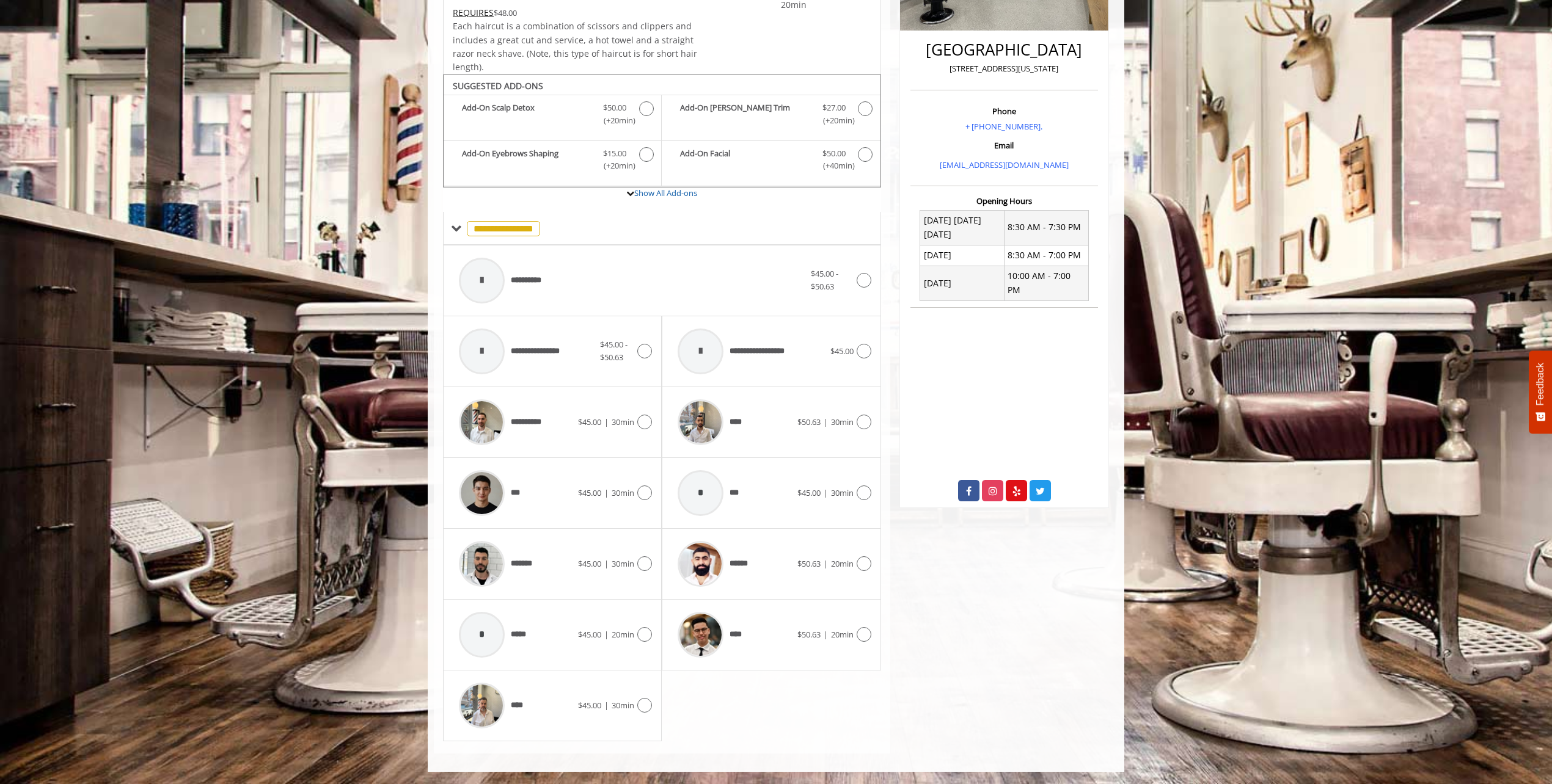
drag, startPoint x: 697, startPoint y: 426, endPoint x: 1024, endPoint y: 632, distance: 386.5
click at [1024, 632] on div "[GEOGRAPHIC_DATA] [STREET_ADDRESS][US_STATE] Phone + [PHONE_NUMBER]. Email [EMA…" at bounding box center [1004, 302] width 228 height 902
